Goal: Transaction & Acquisition: Obtain resource

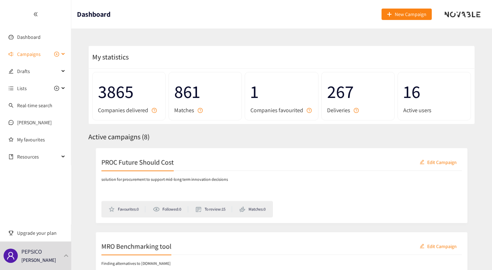
click at [60, 52] on div "Campaigns" at bounding box center [35, 54] width 71 height 14
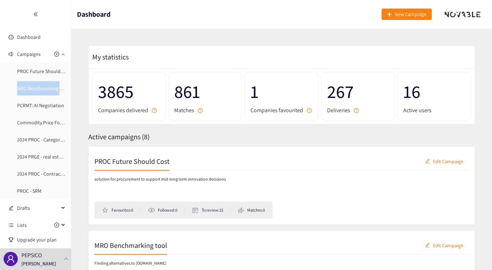
click at [68, 85] on ul "PROC Future Should Cost MRO Benchmarking tool PCRMT: AI Negotiation Commodity P…" at bounding box center [35, 131] width 71 height 134
drag, startPoint x: 68, startPoint y: 85, endPoint x: 125, endPoint y: 24, distance: 84.0
click at [125, 24] on header "Dashboard New Campaign" at bounding box center [281, 14] width 421 height 29
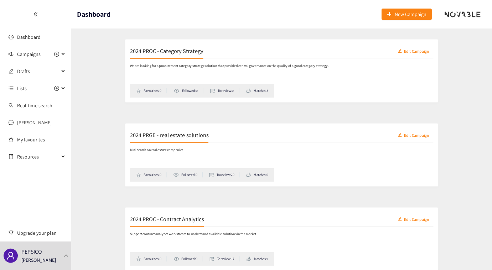
scroll to position [453, 0]
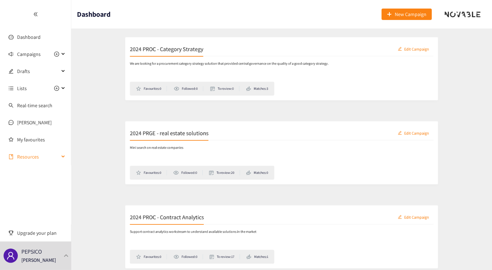
click at [43, 157] on span "Resources" at bounding box center [38, 157] width 42 height 14
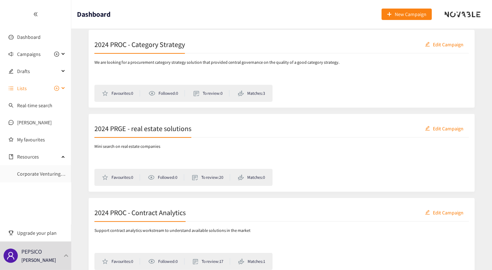
click at [64, 88] on icon at bounding box center [64, 88] width 4 height 0
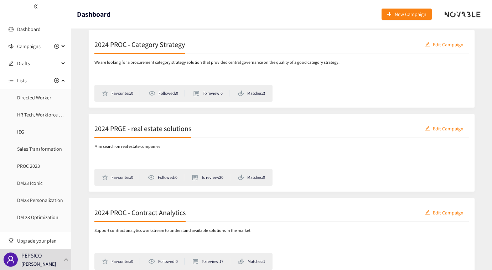
scroll to position [0, 0]
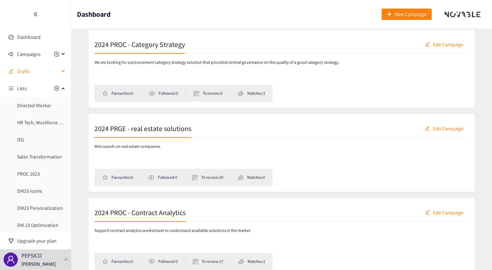
click at [59, 71] on div "Drafts" at bounding box center [35, 71] width 71 height 14
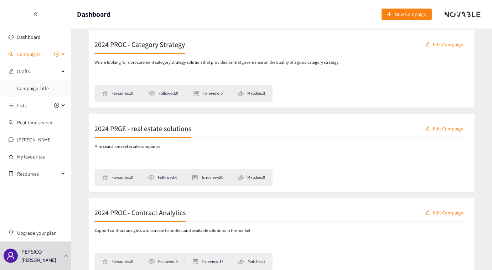
click at [64, 54] on icon at bounding box center [64, 54] width 4 height 0
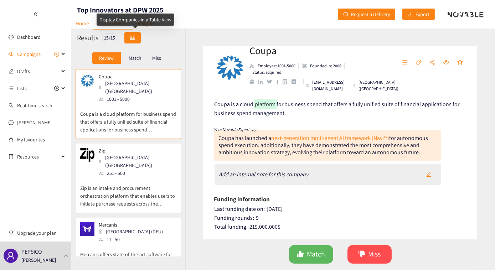
click at [133, 36] on icon "table" at bounding box center [132, 37] width 5 height 5
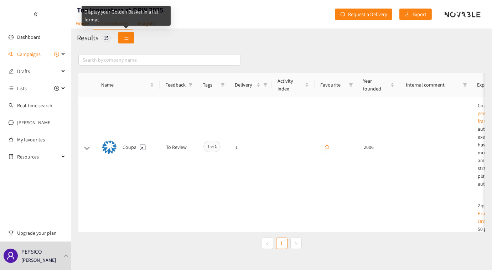
click at [130, 39] on button "button" at bounding box center [126, 37] width 16 height 11
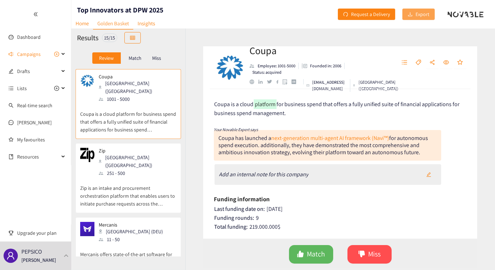
click at [421, 15] on span "Export" at bounding box center [423, 14] width 14 height 8
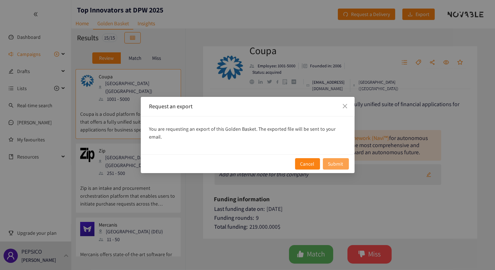
click at [338, 160] on span "Submit" at bounding box center [335, 164] width 15 height 8
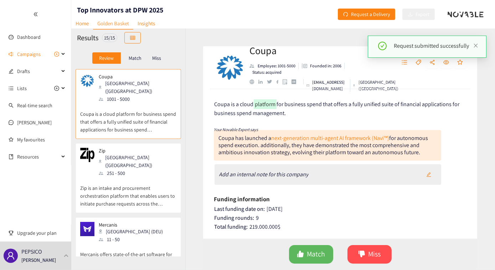
click at [190, 234] on div "Coupa Employee: 1001-5000 Founded in: 2006 Status: acquired contact@coupa.com F…" at bounding box center [340, 150] width 310 height 242
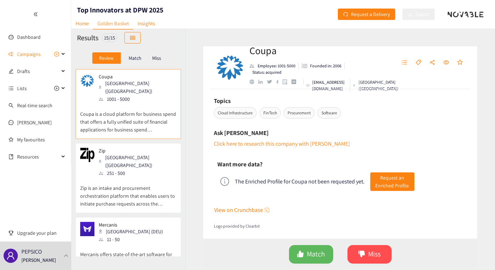
scroll to position [308, 0]
